Goal: Information Seeking & Learning: Learn about a topic

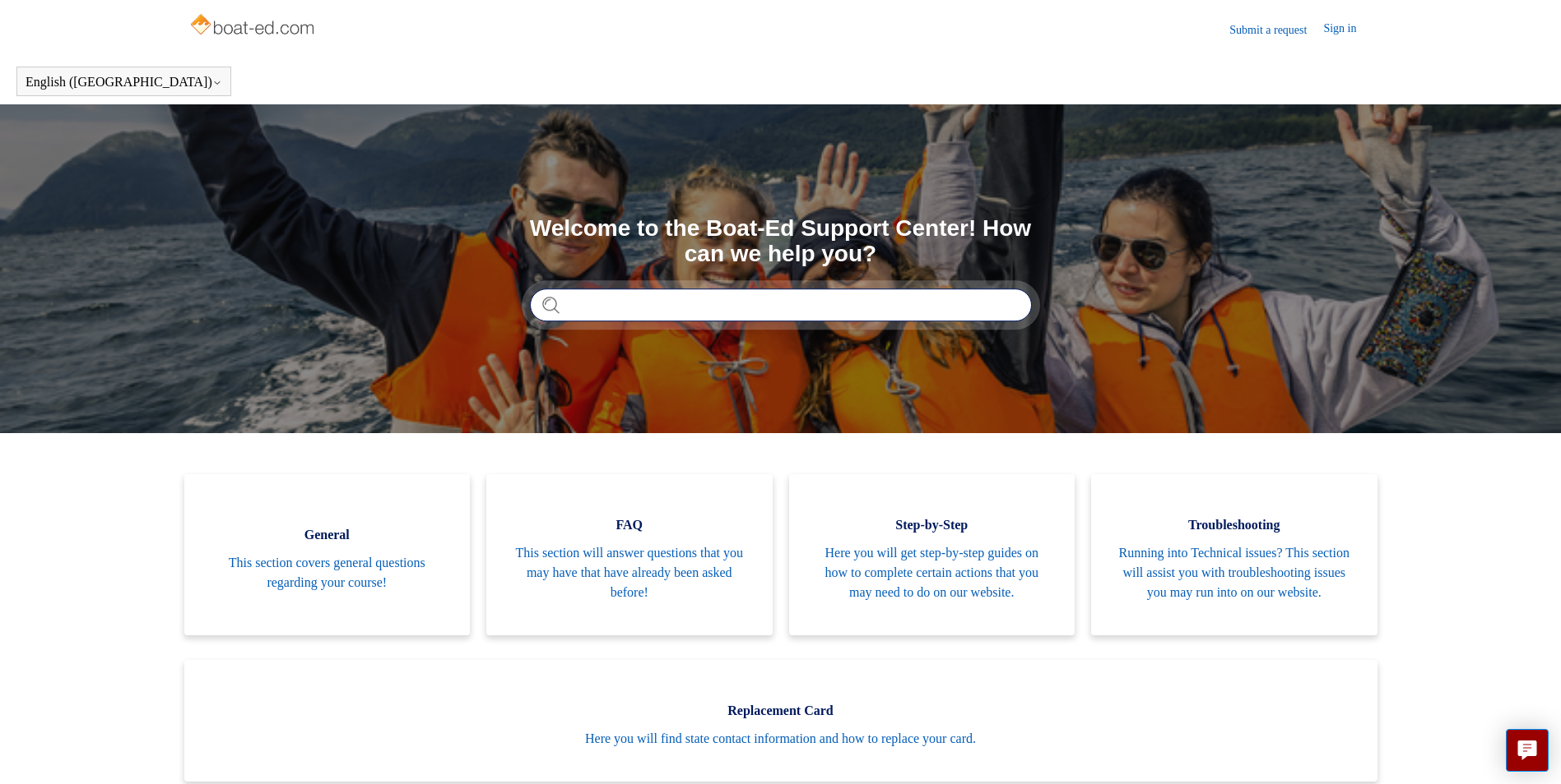
click at [641, 303] on input "Search" at bounding box center [780, 304] width 502 height 33
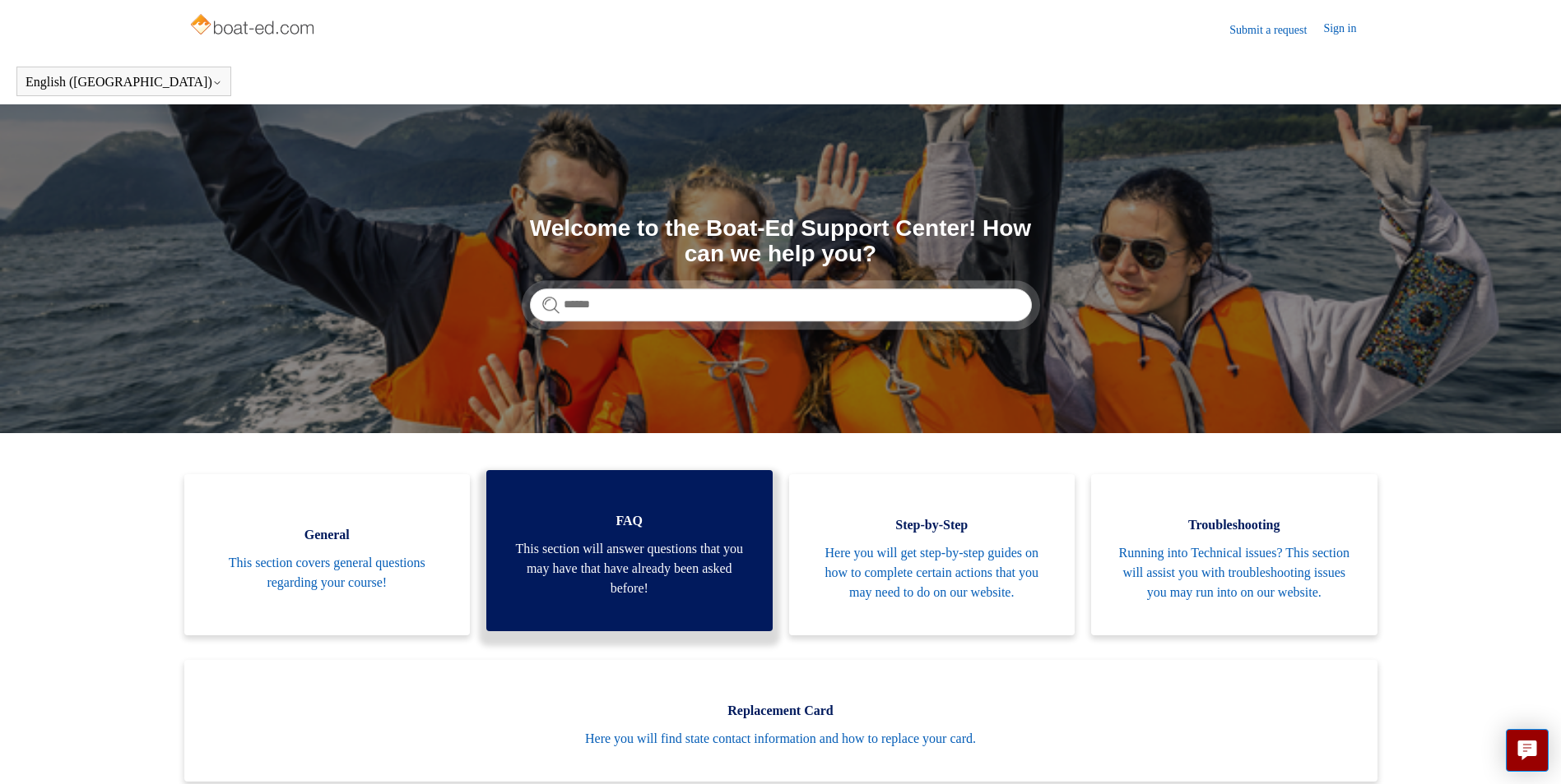
click at [680, 595] on span "This section will answer questions that you may have that have already been ask…" at bounding box center [629, 569] width 237 height 59
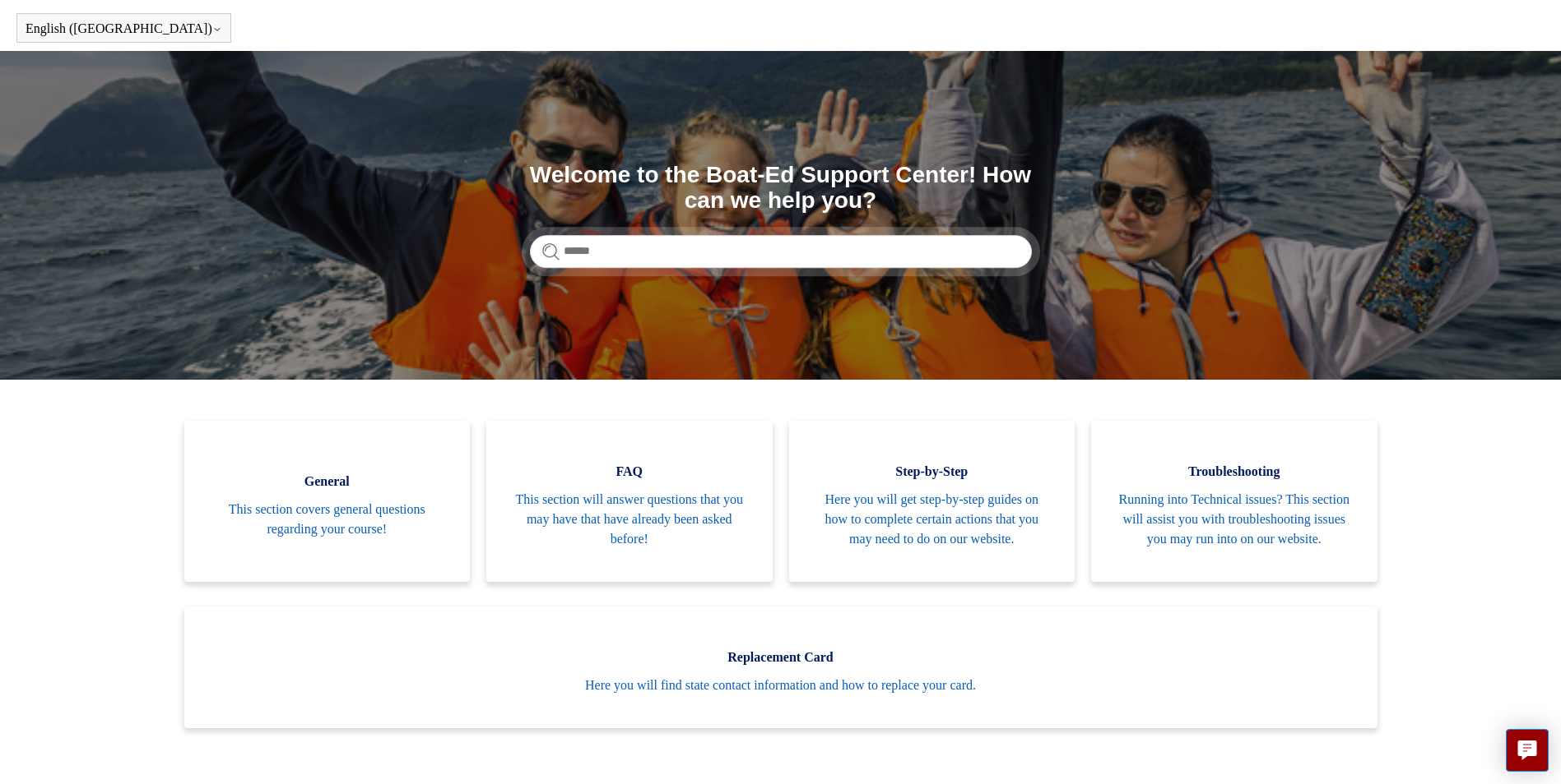
scroll to position [82, 0]
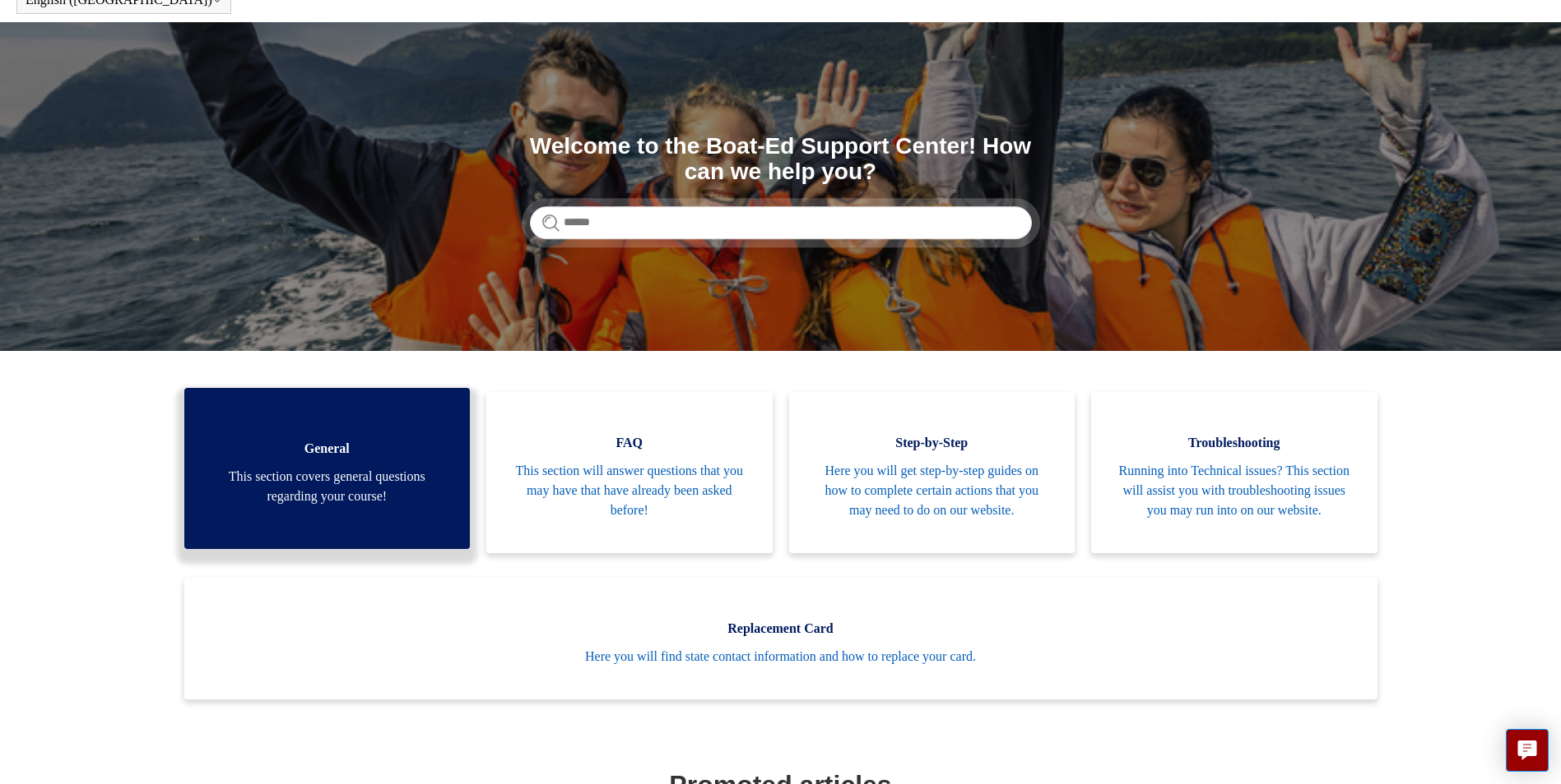
click at [381, 495] on span "This section covers general questions regarding your course!" at bounding box center [327, 487] width 237 height 39
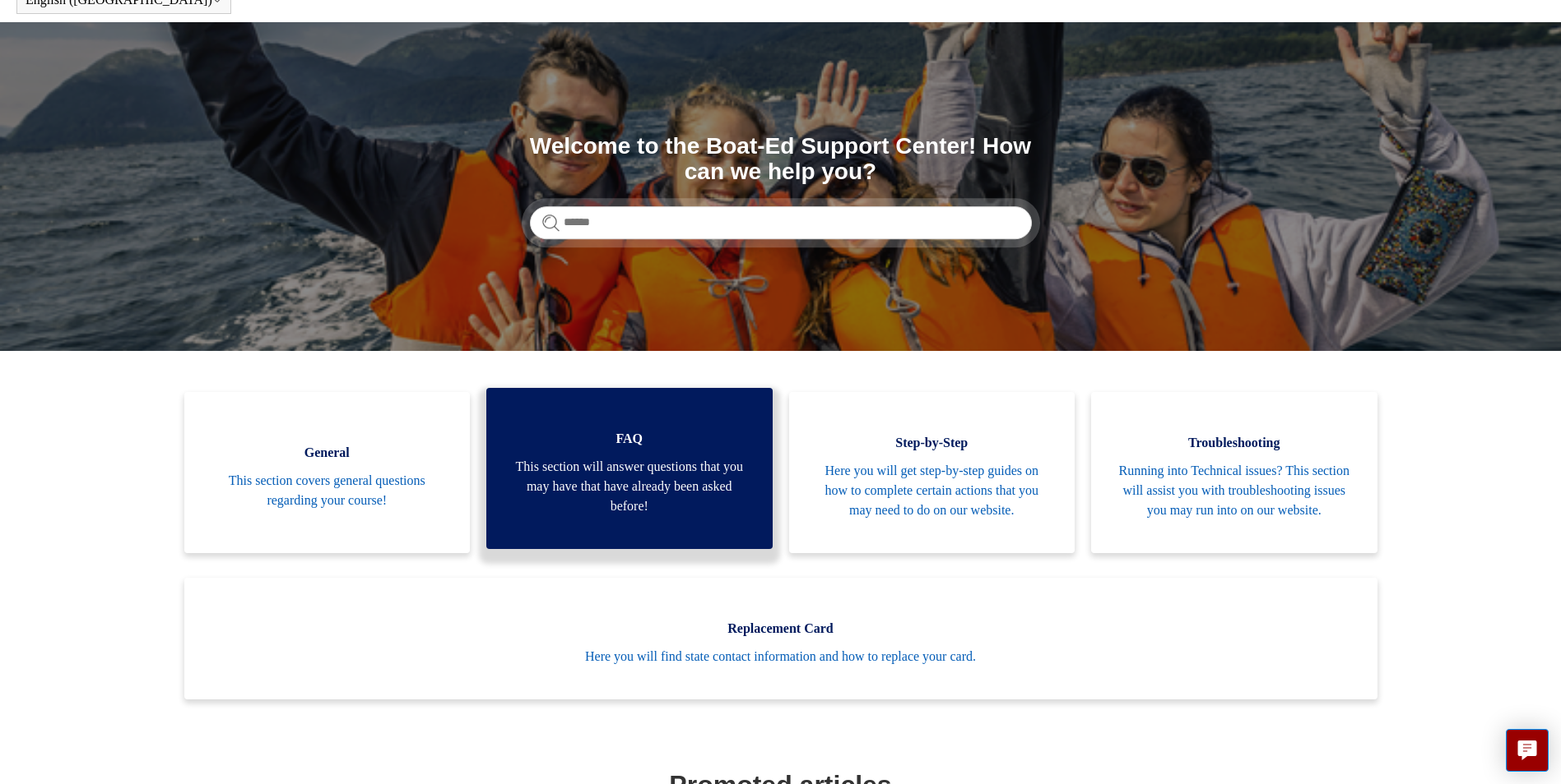
click at [588, 449] on span "FAQ" at bounding box center [629, 439] width 237 height 20
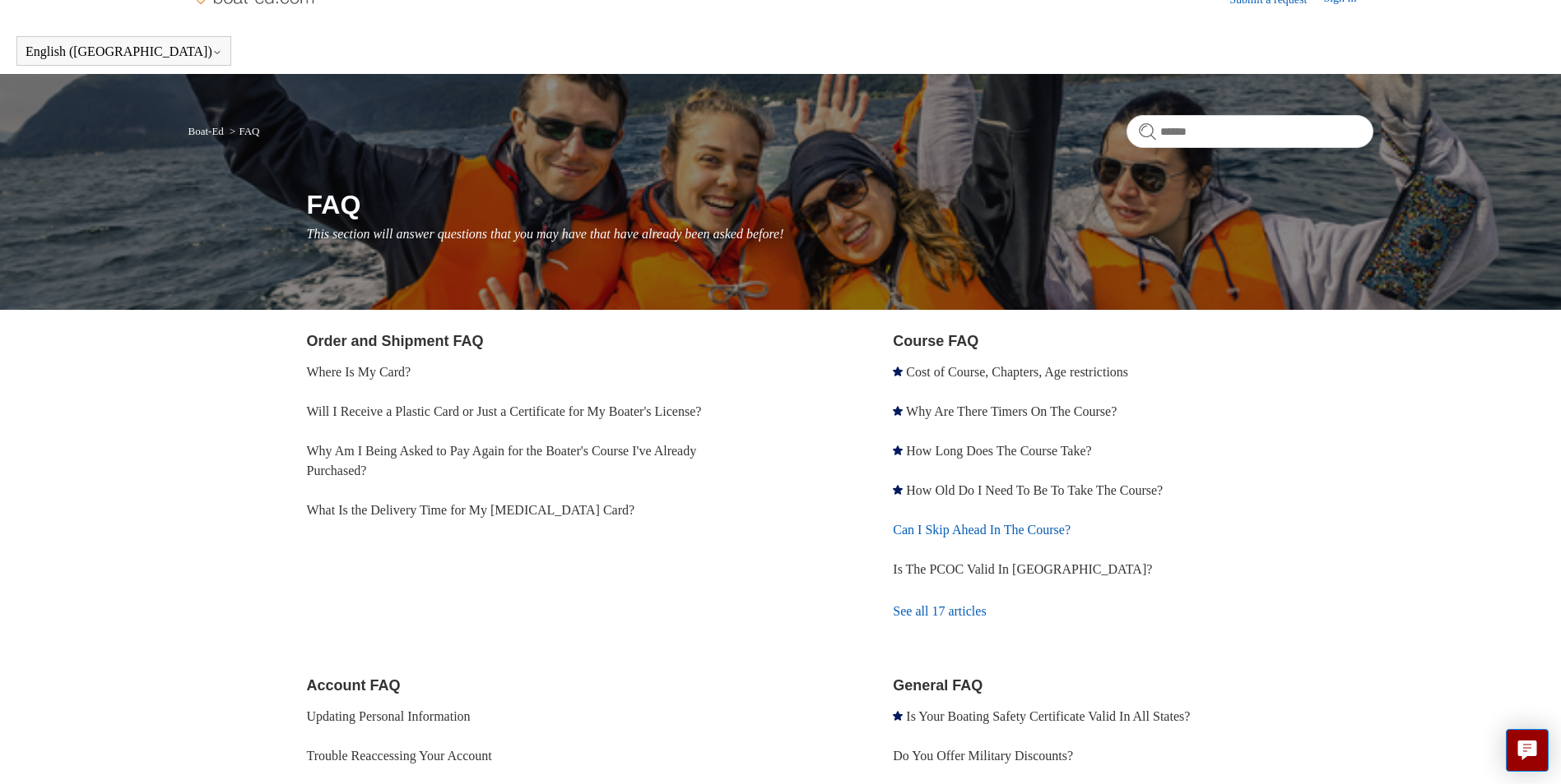
scroll to position [82, 0]
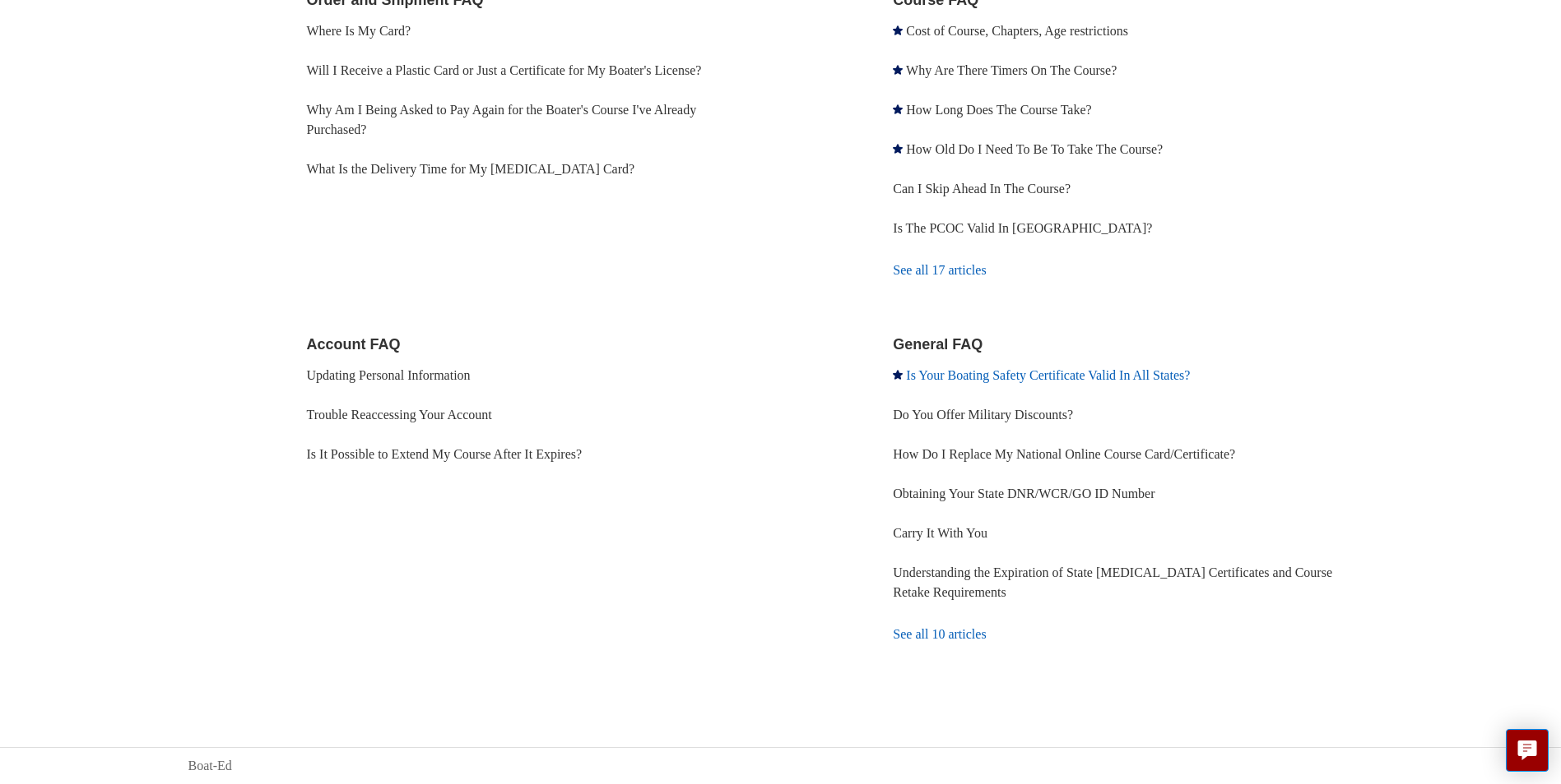
click at [1026, 375] on link "Is Your Boating Safety Certificate Valid In All States?" at bounding box center [1048, 375] width 284 height 14
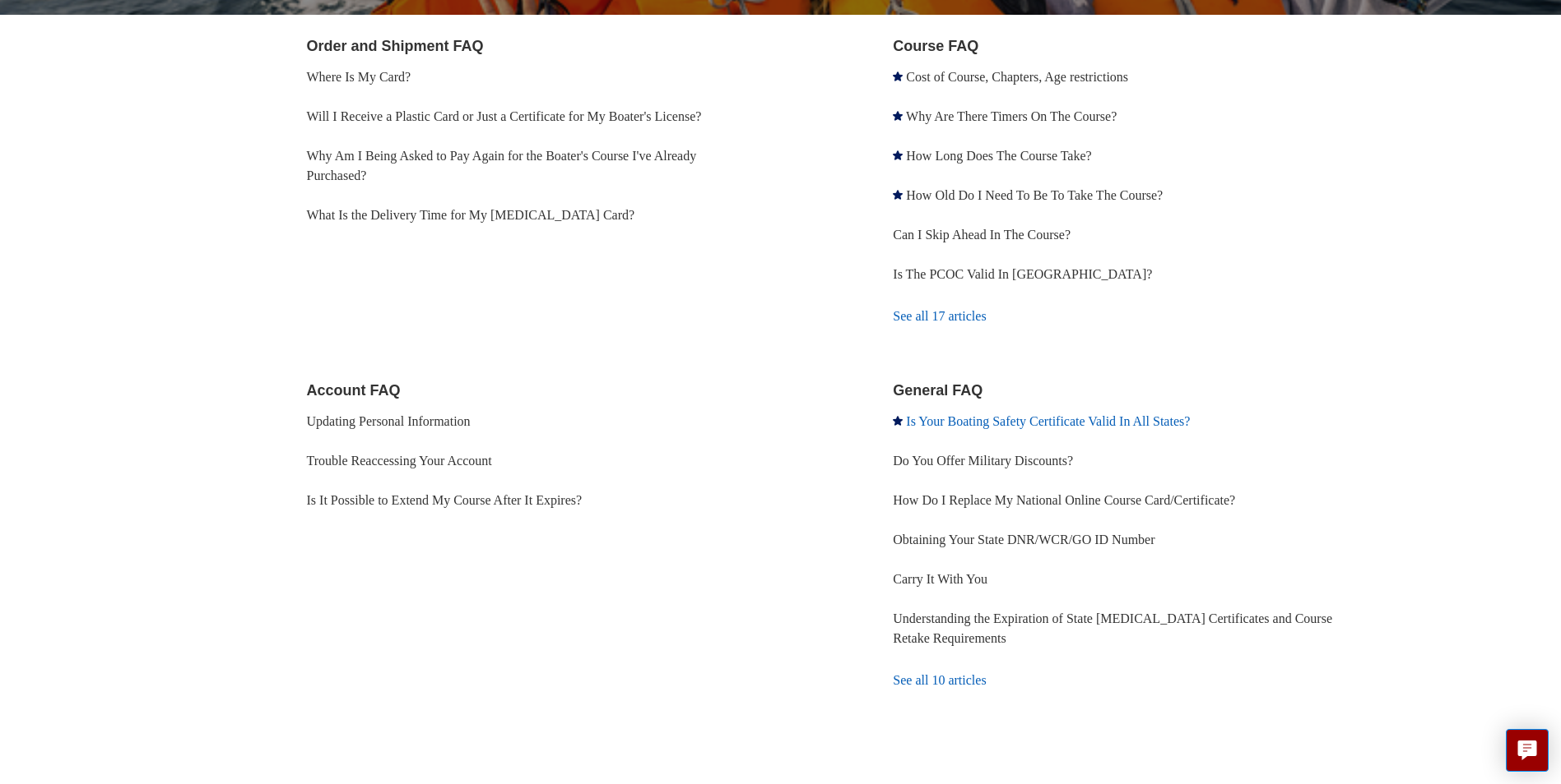
scroll to position [371, 0]
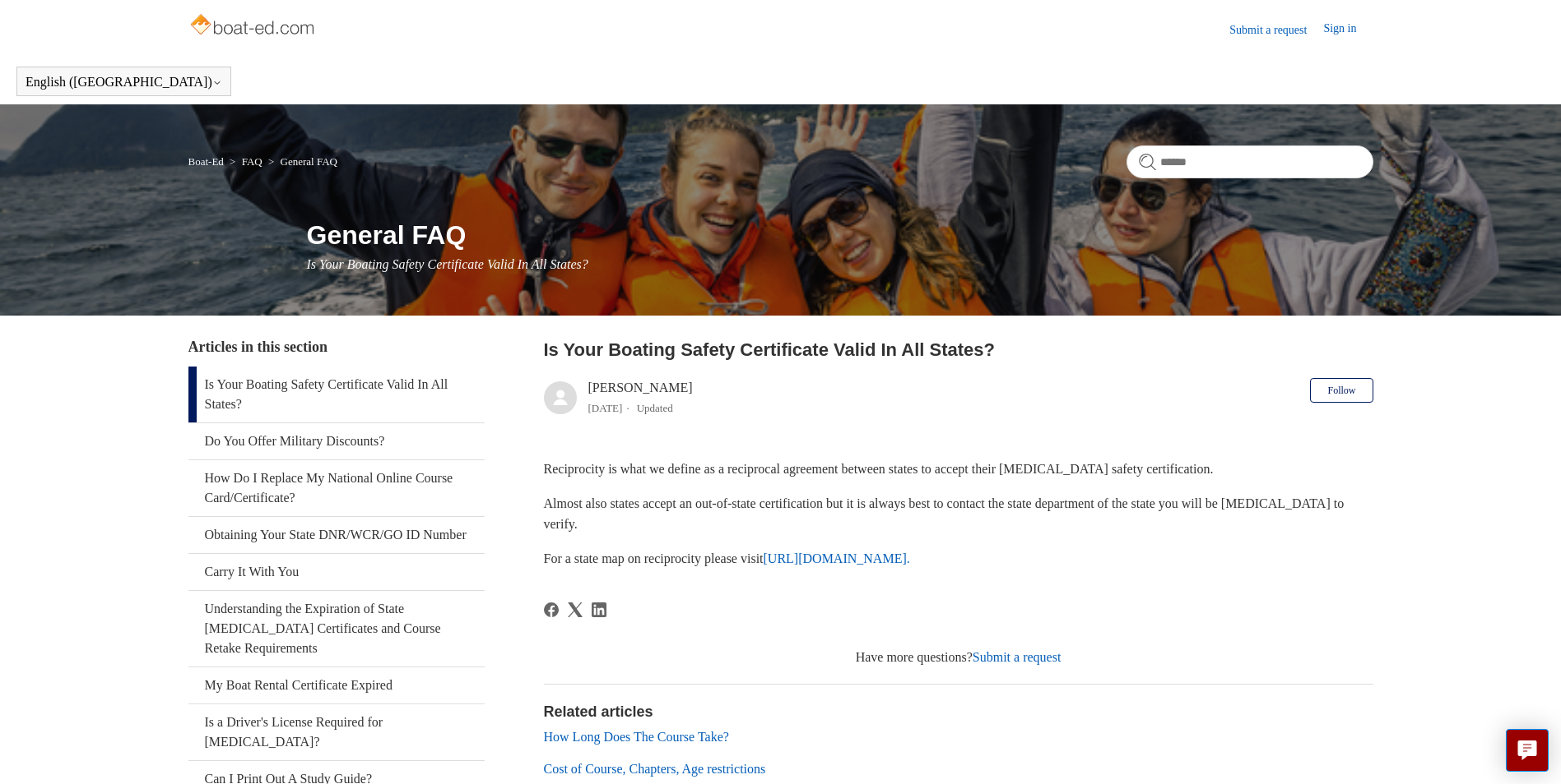
click at [861, 555] on link "https://www.nasbla.org/nasblamain/education/reciprocity." at bounding box center [837, 558] width 147 height 14
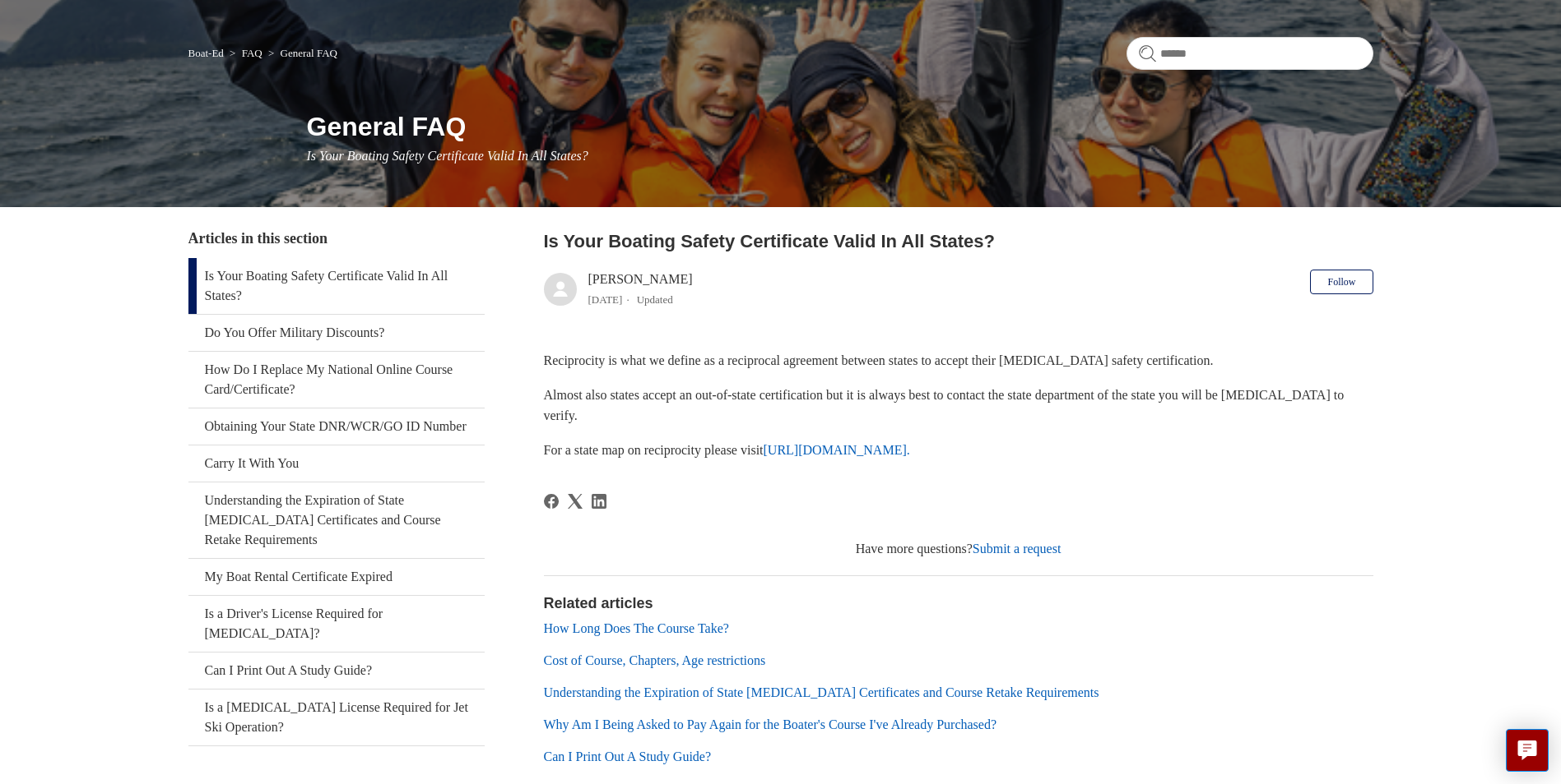
scroll to position [207, 0]
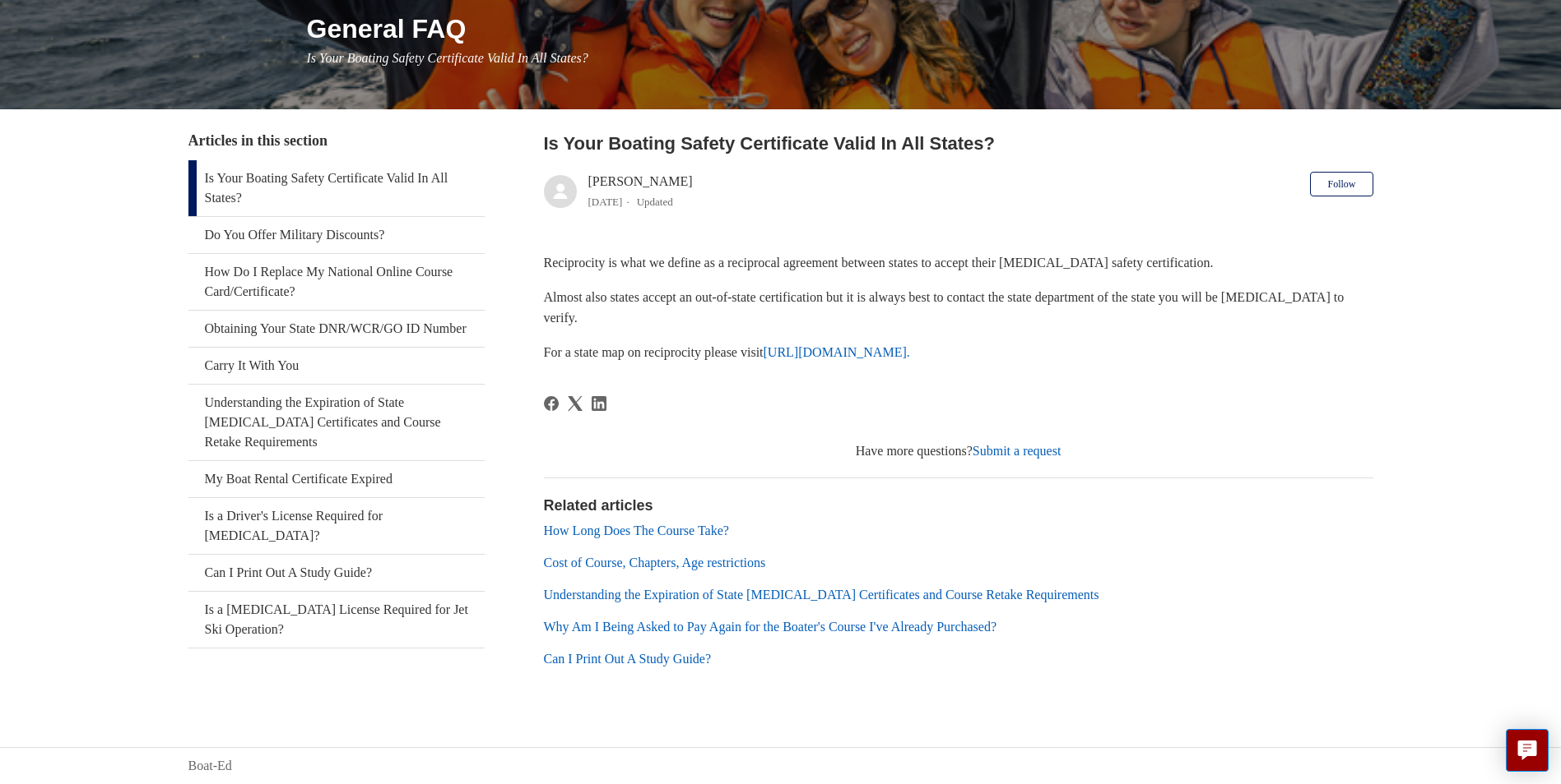
click at [714, 527] on link "How Long Does The Course Take?" at bounding box center [637, 531] width 185 height 14
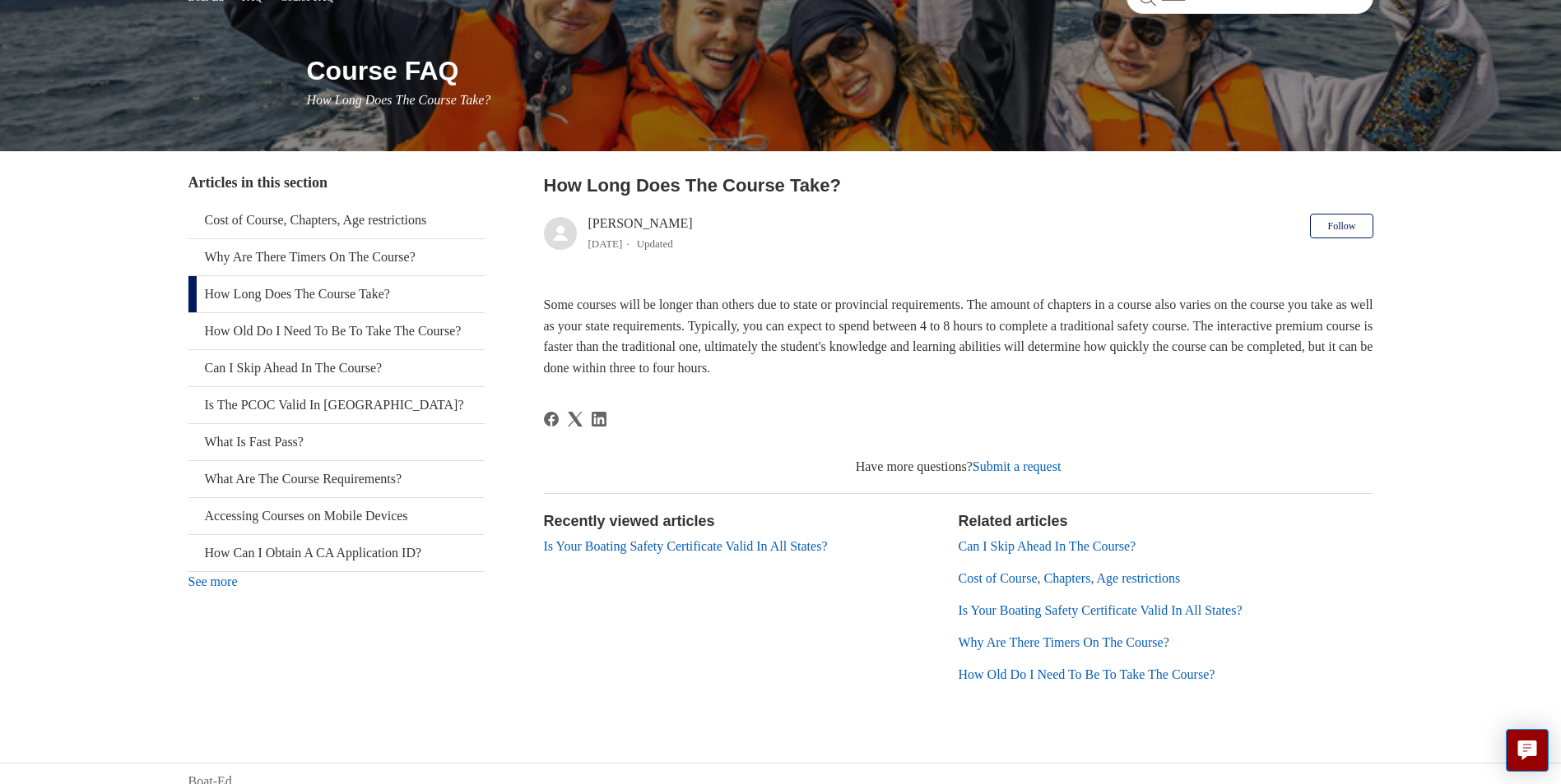
scroll to position [180, 0]
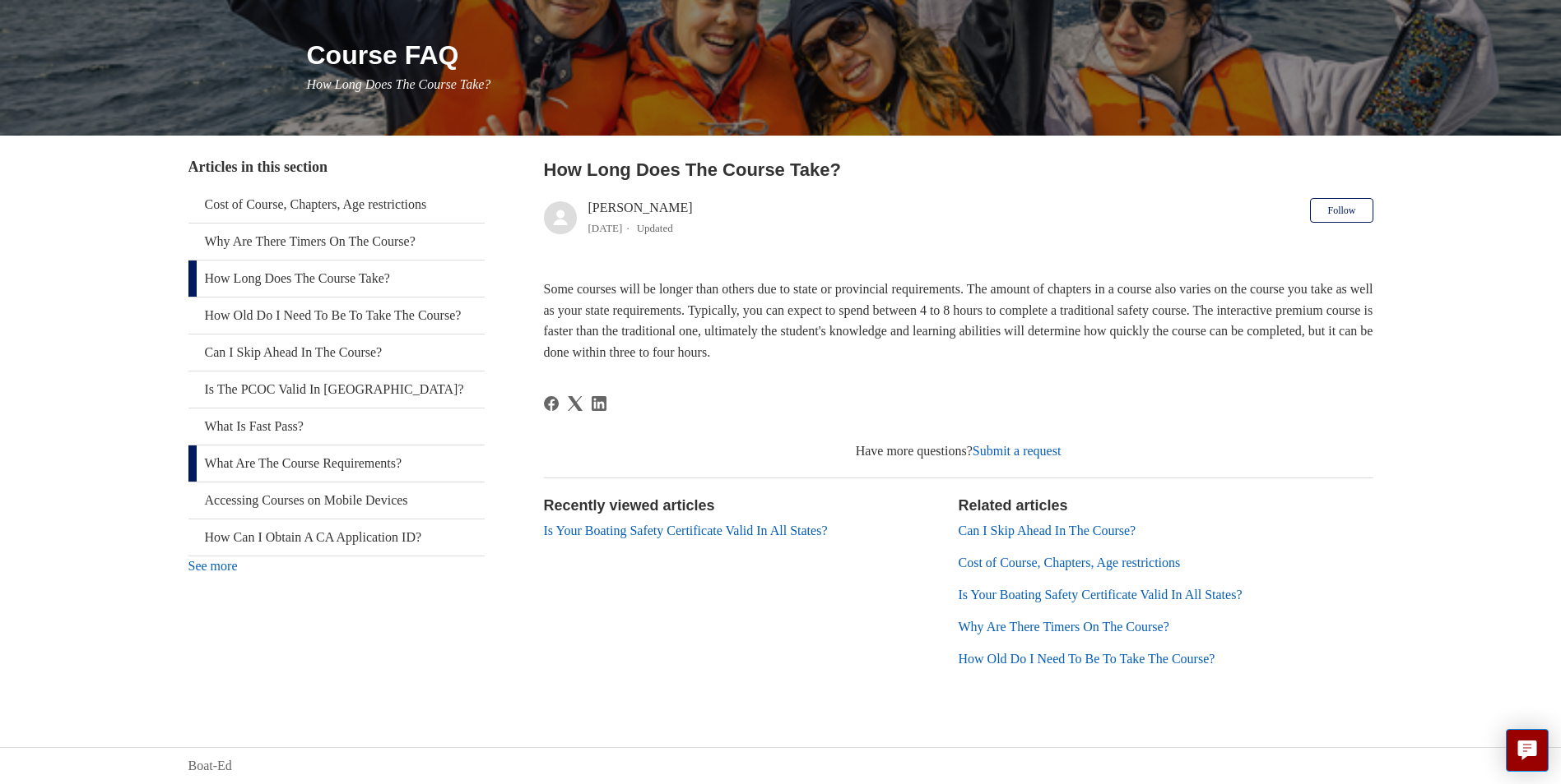
click at [356, 482] on link "What Are The Course Requirements?" at bounding box center [336, 463] width 297 height 36
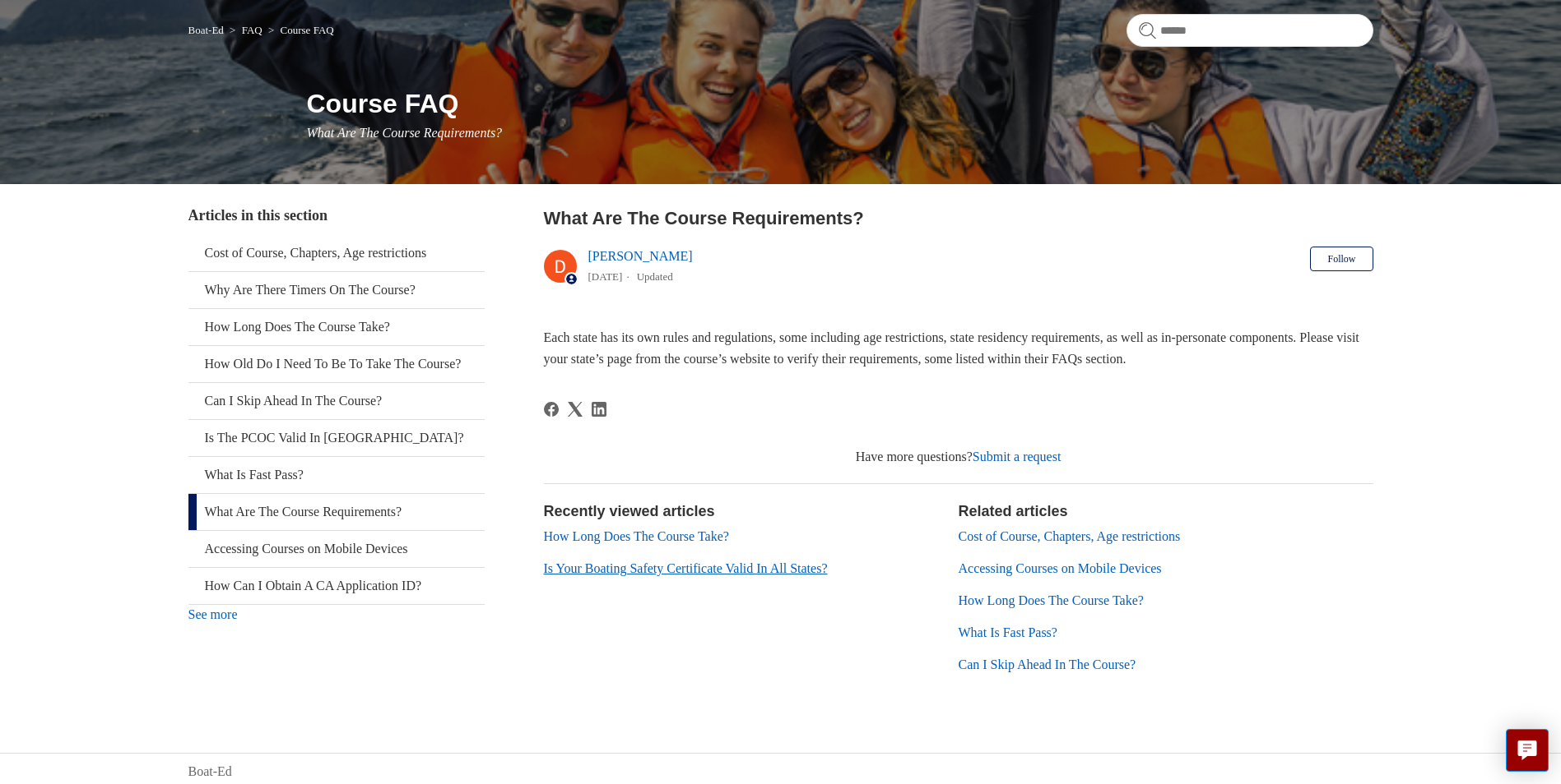
scroll to position [137, 0]
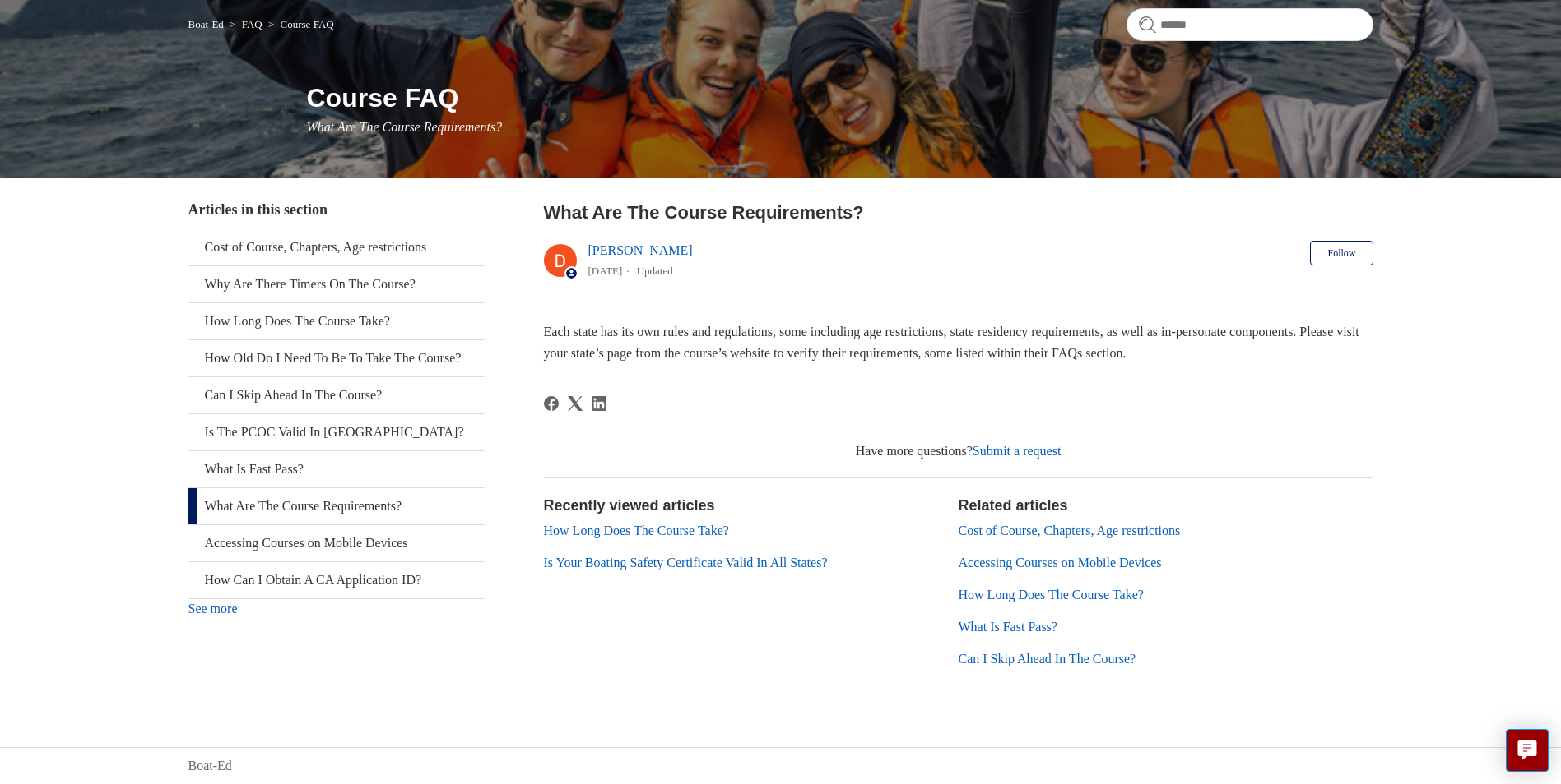
click at [220, 616] on link "See more" at bounding box center [213, 609] width 49 height 14
